Goal: Task Accomplishment & Management: Use online tool/utility

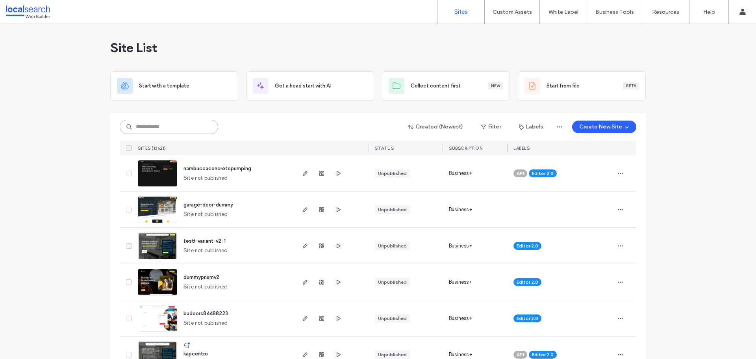
click at [178, 124] on input at bounding box center [169, 127] width 98 height 14
paste input "********"
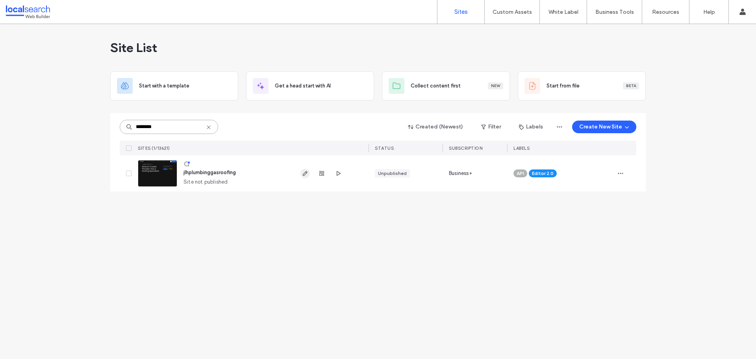
type input "********"
click at [306, 174] on icon "button" at bounding box center [305, 173] width 6 height 6
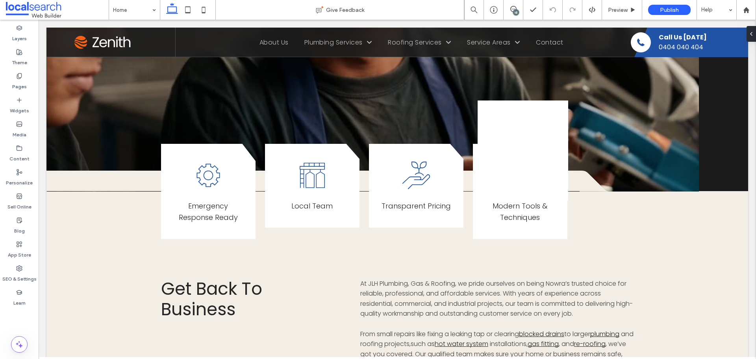
scroll to position [157, 0]
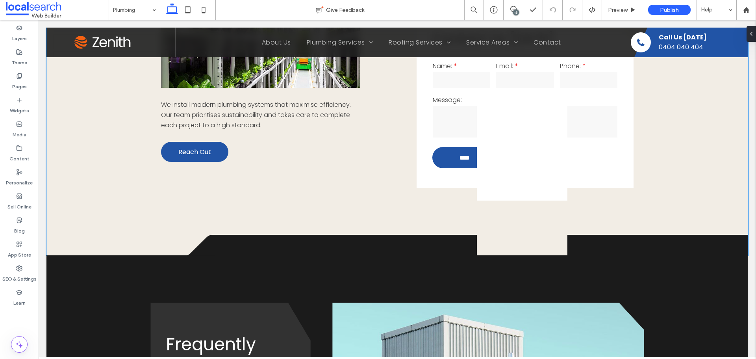
scroll to position [532, 0]
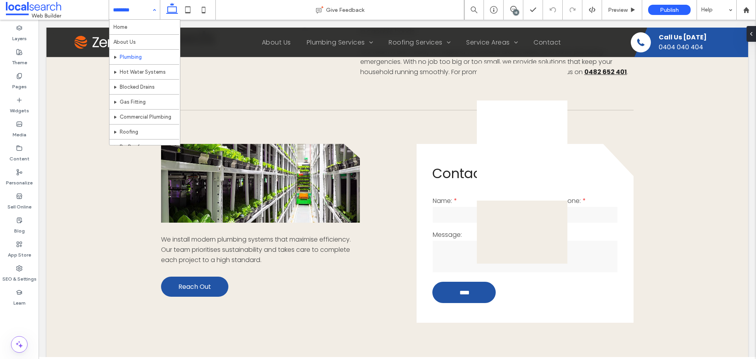
click at [115, 15] on input at bounding box center [132, 10] width 39 height 20
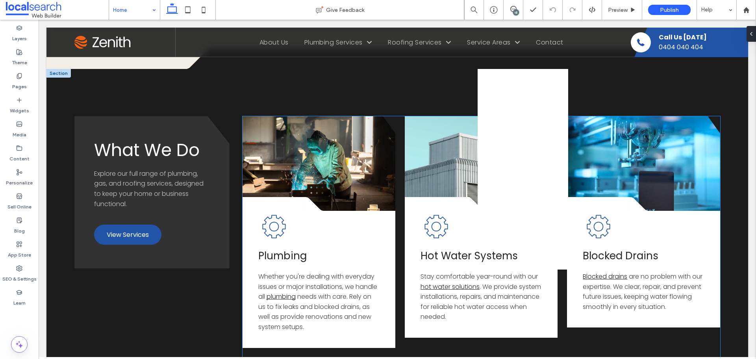
scroll to position [894, 0]
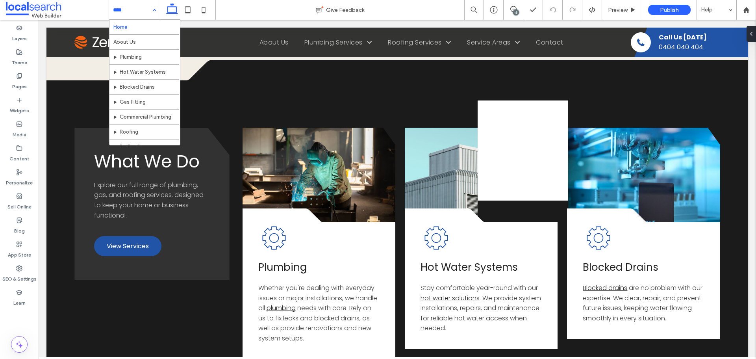
click at [133, 9] on input at bounding box center [132, 10] width 39 height 20
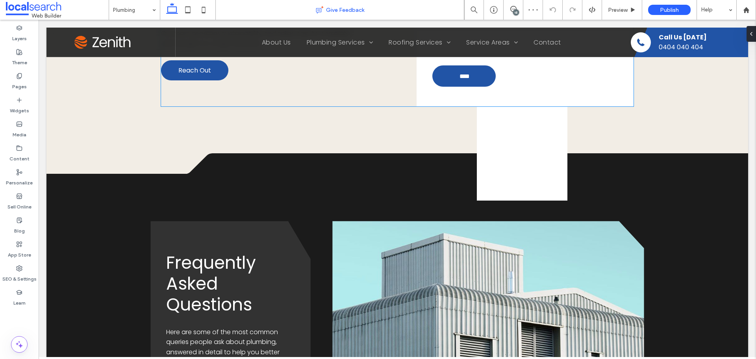
scroll to position [748, 0]
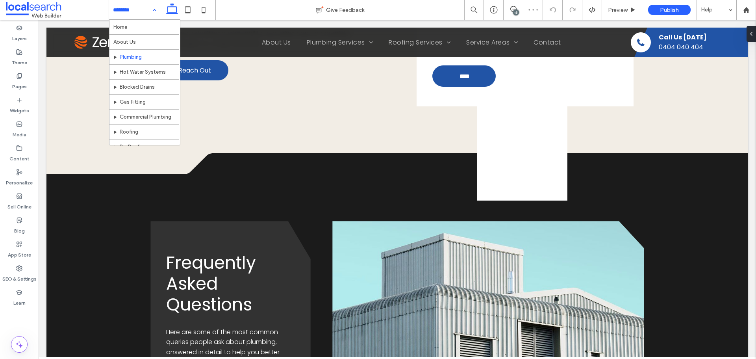
click at [123, 11] on input at bounding box center [132, 10] width 39 height 20
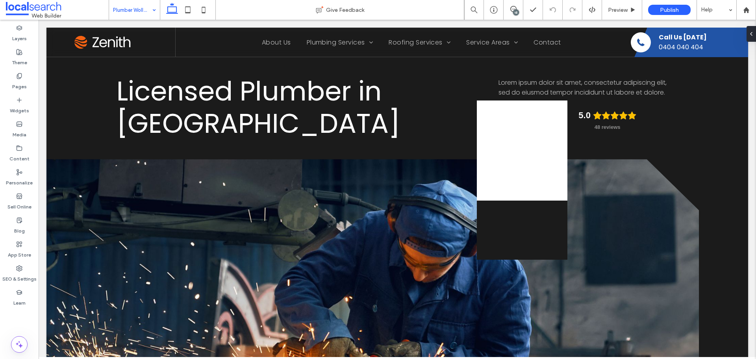
click at [133, 9] on input at bounding box center [132, 10] width 39 height 20
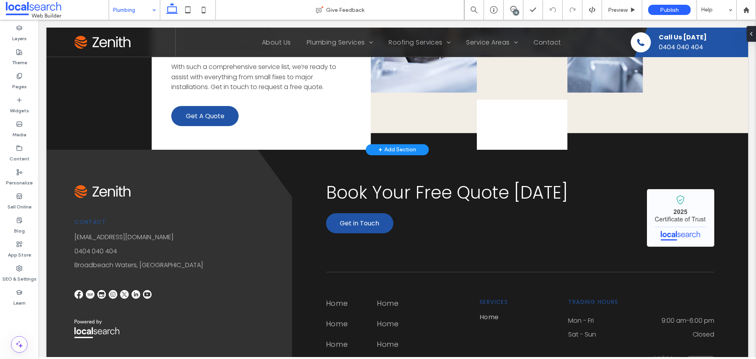
scroll to position [1358, 0]
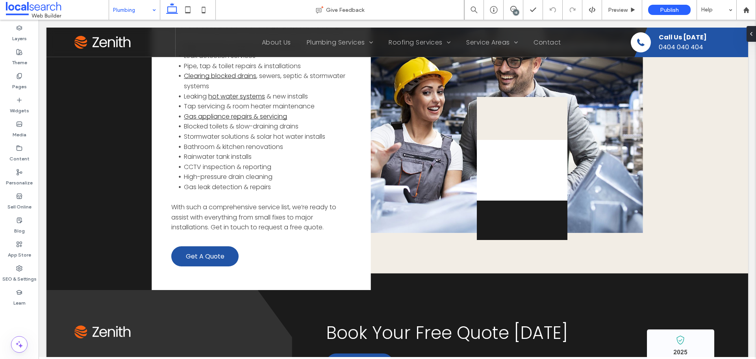
click at [136, 5] on input at bounding box center [132, 10] width 39 height 20
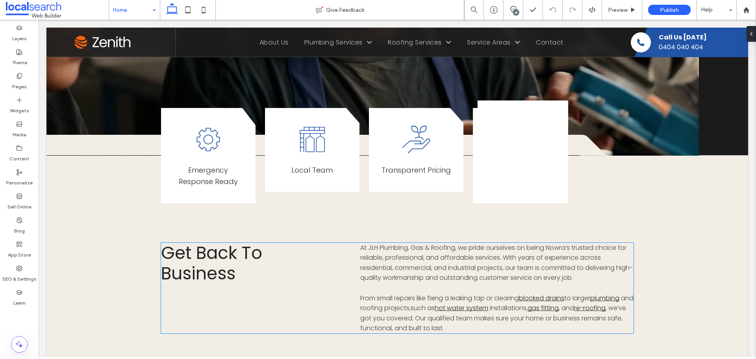
scroll to position [630, 0]
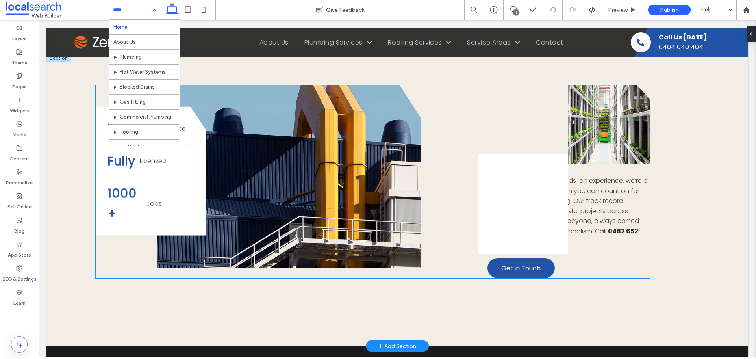
click at [427, 128] on div "10+ Years' Experience Fully Licensed 1000+ Jobs Button Button With over ten yea…" at bounding box center [373, 181] width 554 height 193
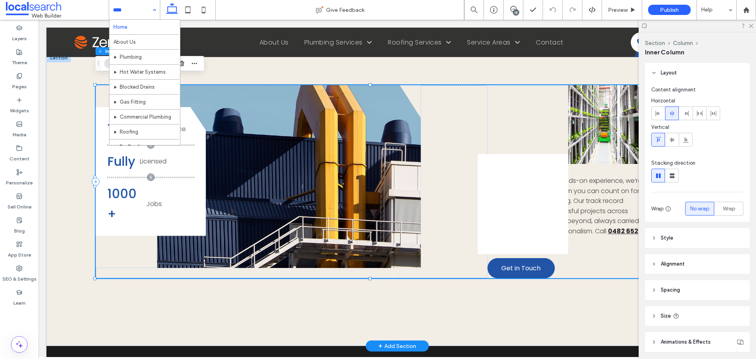
click at [440, 128] on div "10+ Years' Experience Fully Licensed 1000+ Jobs Button Button With over ten yea…" at bounding box center [373, 181] width 554 height 193
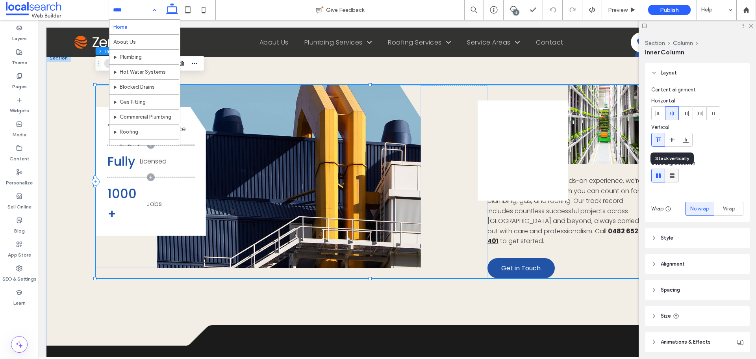
click at [672, 177] on use at bounding box center [671, 175] width 5 height 5
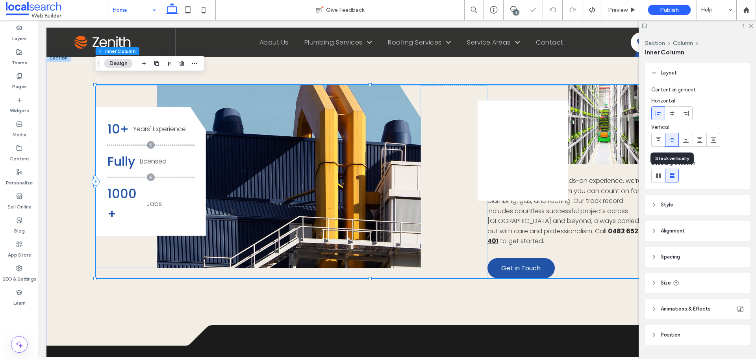
type input "**"
type input "****"
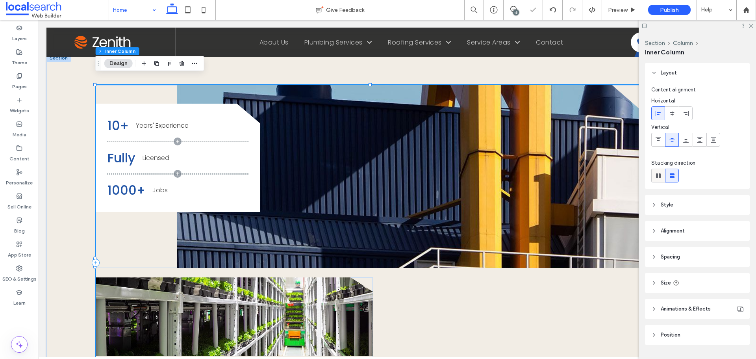
click at [655, 177] on icon at bounding box center [658, 176] width 8 height 8
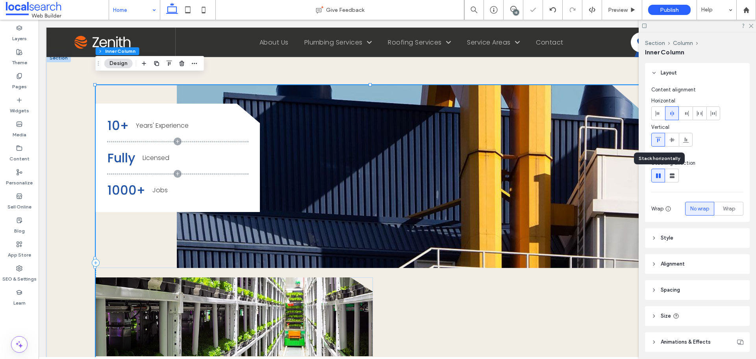
type input "**"
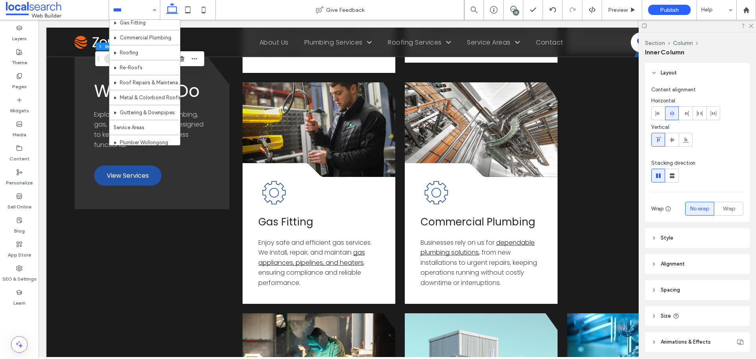
scroll to position [79, 0]
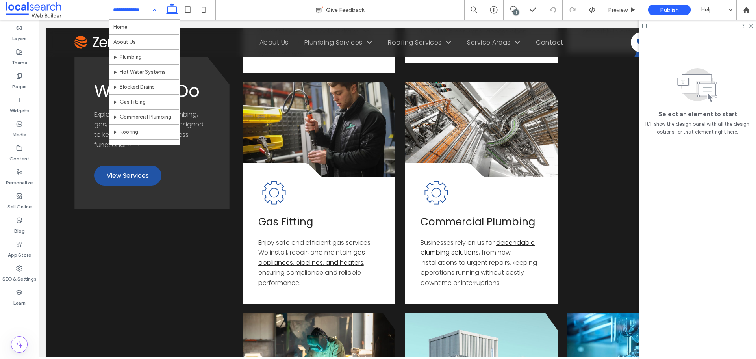
click at [138, 13] on input at bounding box center [132, 10] width 39 height 20
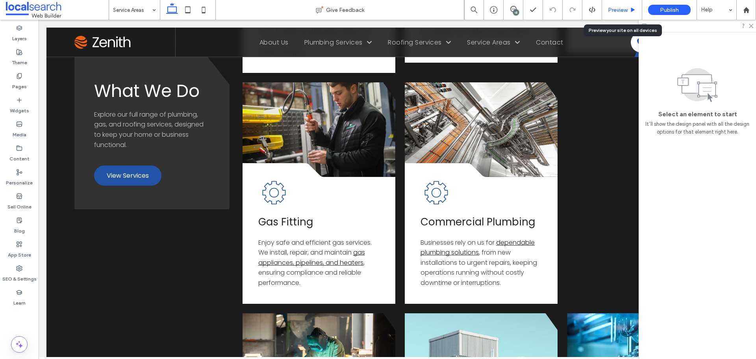
click at [611, 11] on span "Preview" at bounding box center [618, 10] width 20 height 7
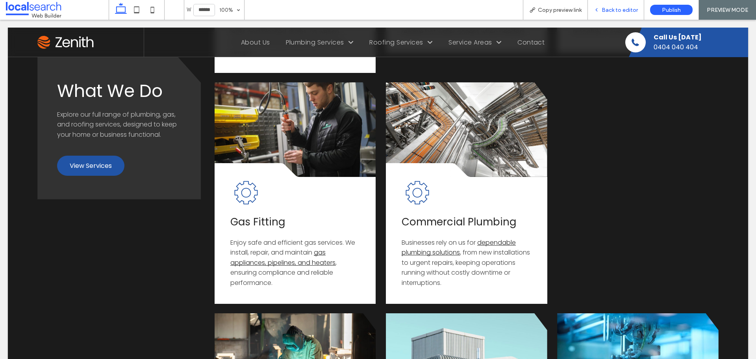
click at [625, 10] on span "Back to editor" at bounding box center [619, 10] width 36 height 7
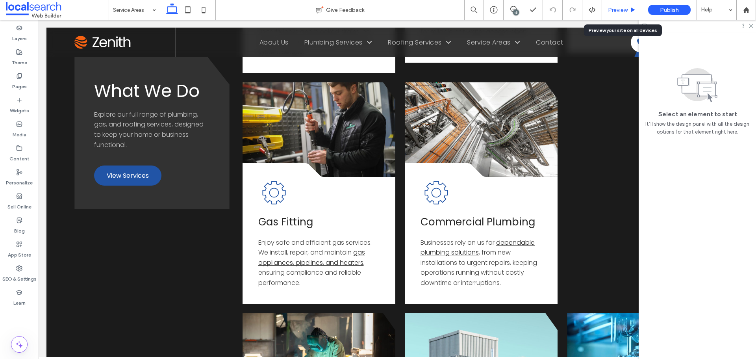
click at [617, 8] on span "Preview" at bounding box center [618, 10] width 20 height 7
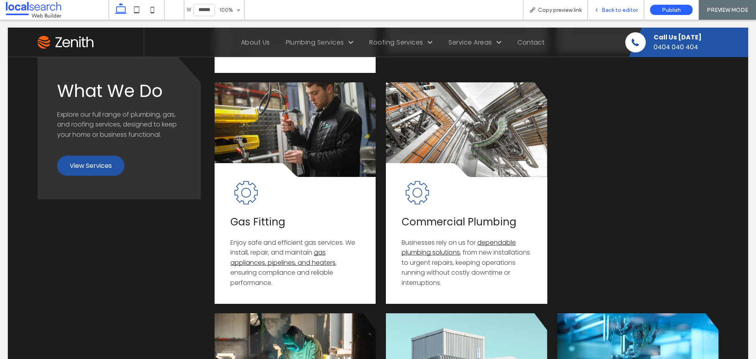
click at [625, 12] on span "Back to editor" at bounding box center [619, 10] width 36 height 7
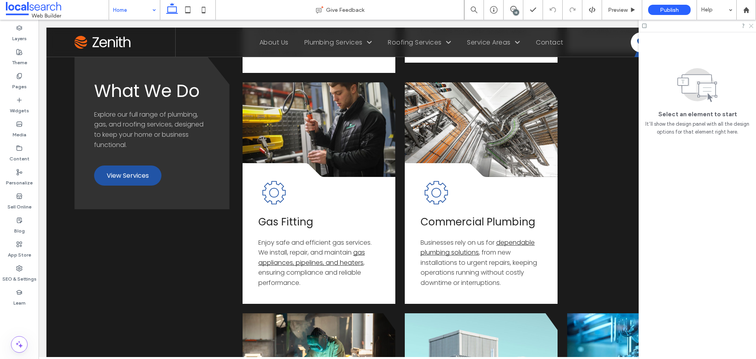
click at [750, 25] on icon at bounding box center [750, 25] width 5 height 5
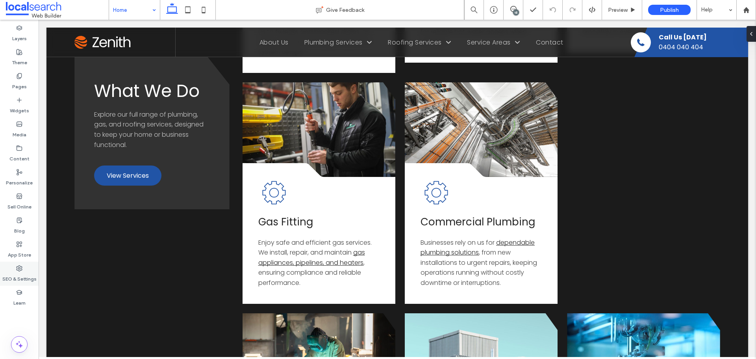
click at [25, 263] on div "SEO & Settings" at bounding box center [19, 273] width 39 height 24
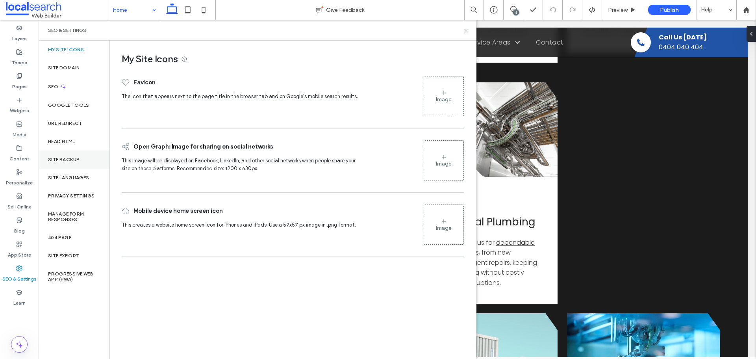
click at [78, 162] on div "Site Backup" at bounding box center [74, 159] width 71 height 18
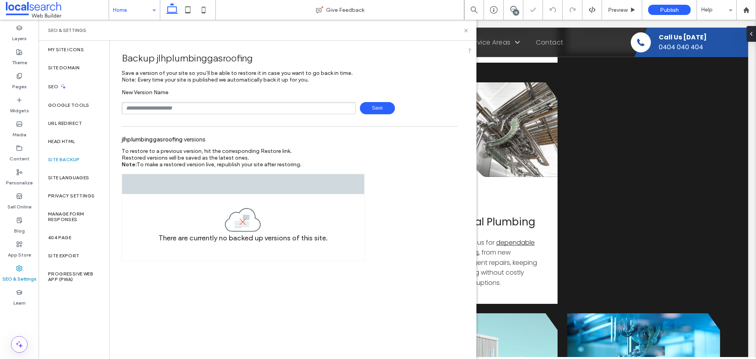
click at [174, 111] on input "text" at bounding box center [239, 108] width 234 height 12
type input "**********"
click at [377, 106] on span "Save" at bounding box center [377, 108] width 35 height 12
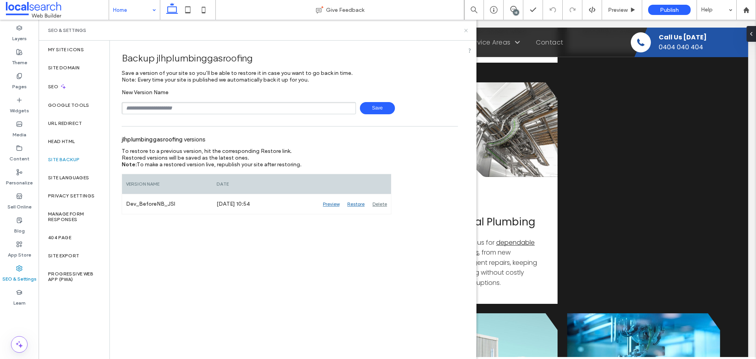
click at [464, 30] on icon at bounding box center [466, 31] width 6 height 6
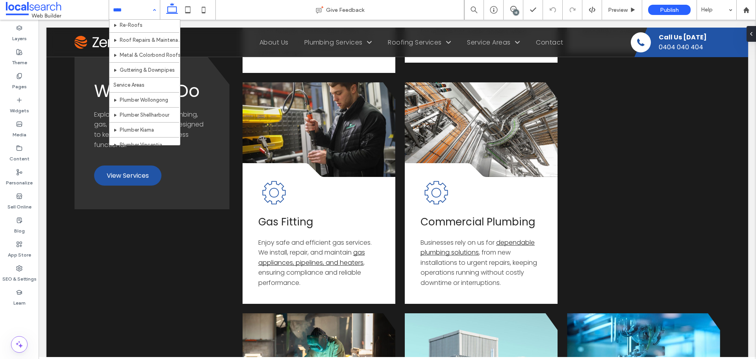
scroll to position [118, 0]
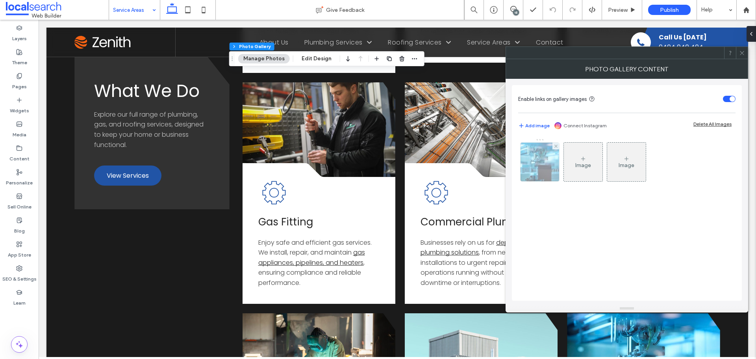
click at [543, 165] on div at bounding box center [539, 161] width 39 height 39
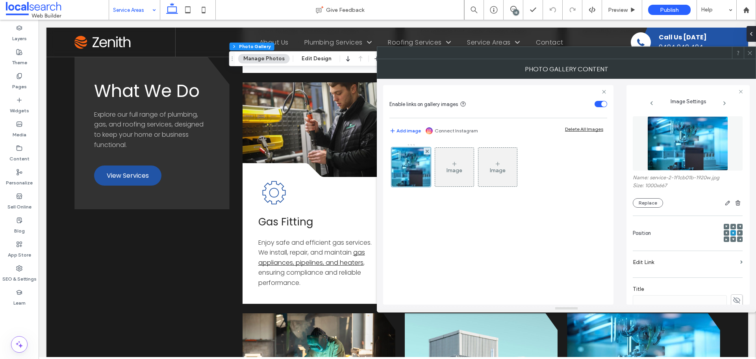
click at [750, 52] on icon at bounding box center [750, 53] width 6 height 6
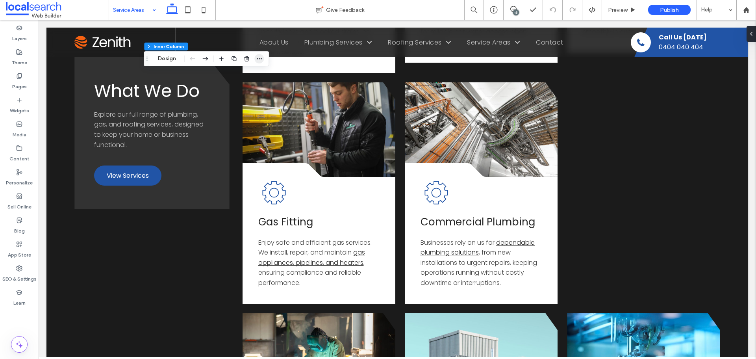
click at [257, 60] on icon "button" at bounding box center [259, 58] width 6 height 6
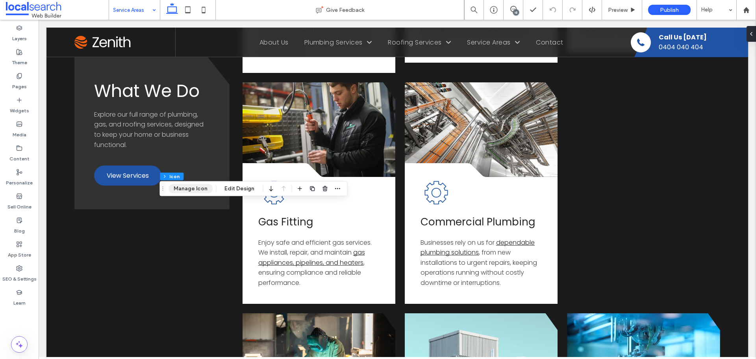
click at [190, 187] on button "Manage Icon" at bounding box center [190, 188] width 44 height 9
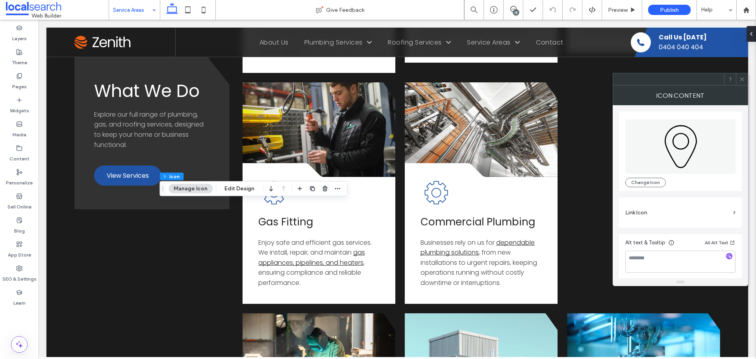
click at [741, 80] on icon at bounding box center [742, 79] width 6 height 6
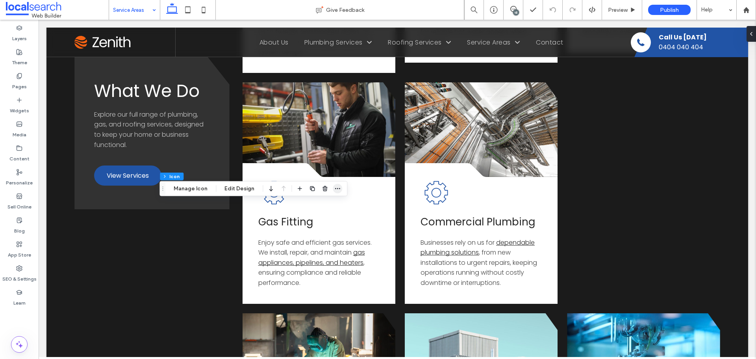
click at [339, 188] on span "button" at bounding box center [337, 188] width 9 height 9
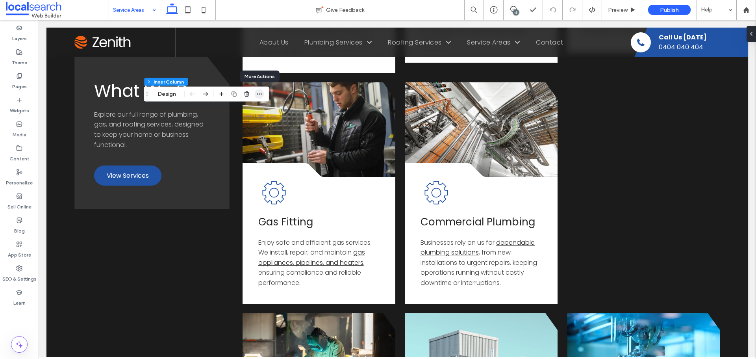
click at [255, 90] on span "button" at bounding box center [258, 93] width 9 height 9
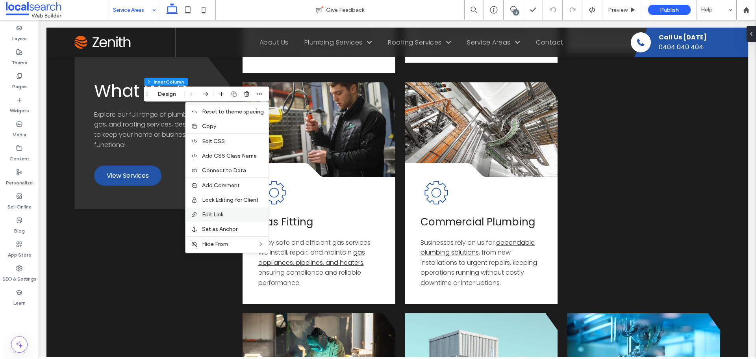
click at [243, 216] on label "Edit Link" at bounding box center [233, 214] width 62 height 7
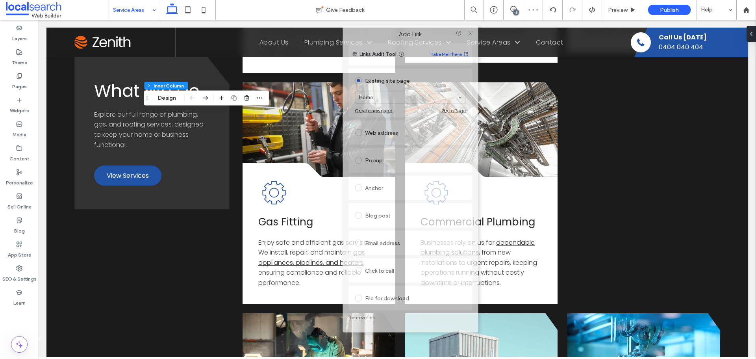
drag, startPoint x: 223, startPoint y: 29, endPoint x: 427, endPoint y: 30, distance: 203.9
click at [427, 30] on div "Add Link" at bounding box center [409, 34] width 135 height 18
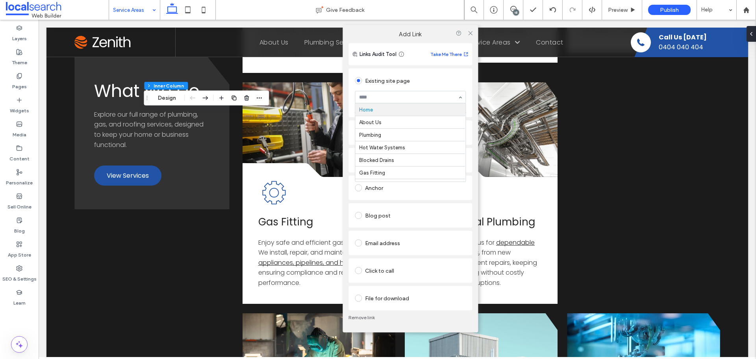
click at [436, 71] on div "Existing site page Home About Us Plumbing Hot Water Systems Blocked Drains Gas …" at bounding box center [410, 92] width 124 height 49
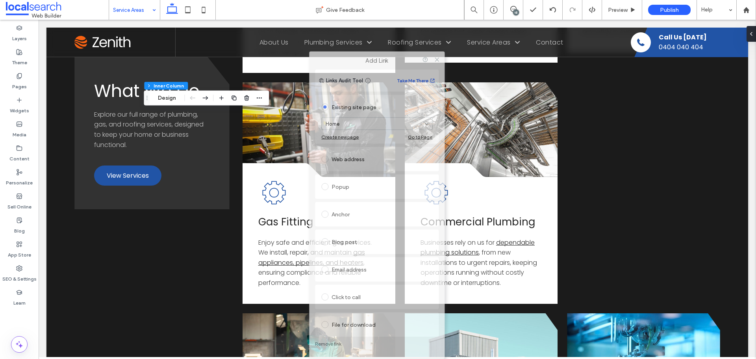
drag, startPoint x: 422, startPoint y: 26, endPoint x: 388, endPoint y: 76, distance: 60.1
click at [388, 76] on div "Add Link Links Audit Tool Take Me There Existing site page Home Create new page…" at bounding box center [376, 205] width 135 height 307
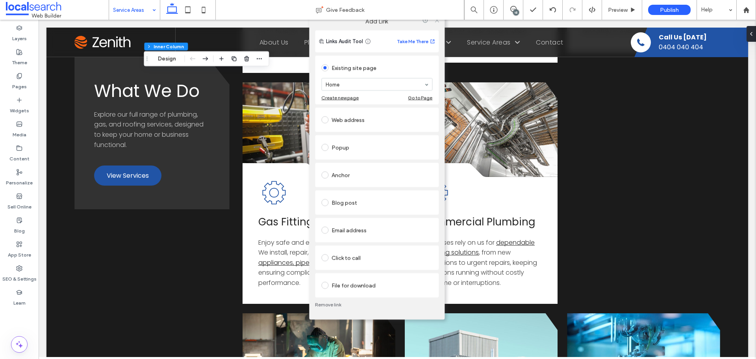
click at [436, 21] on use at bounding box center [436, 20] width 4 height 4
